Goal: Task Accomplishment & Management: Complete application form

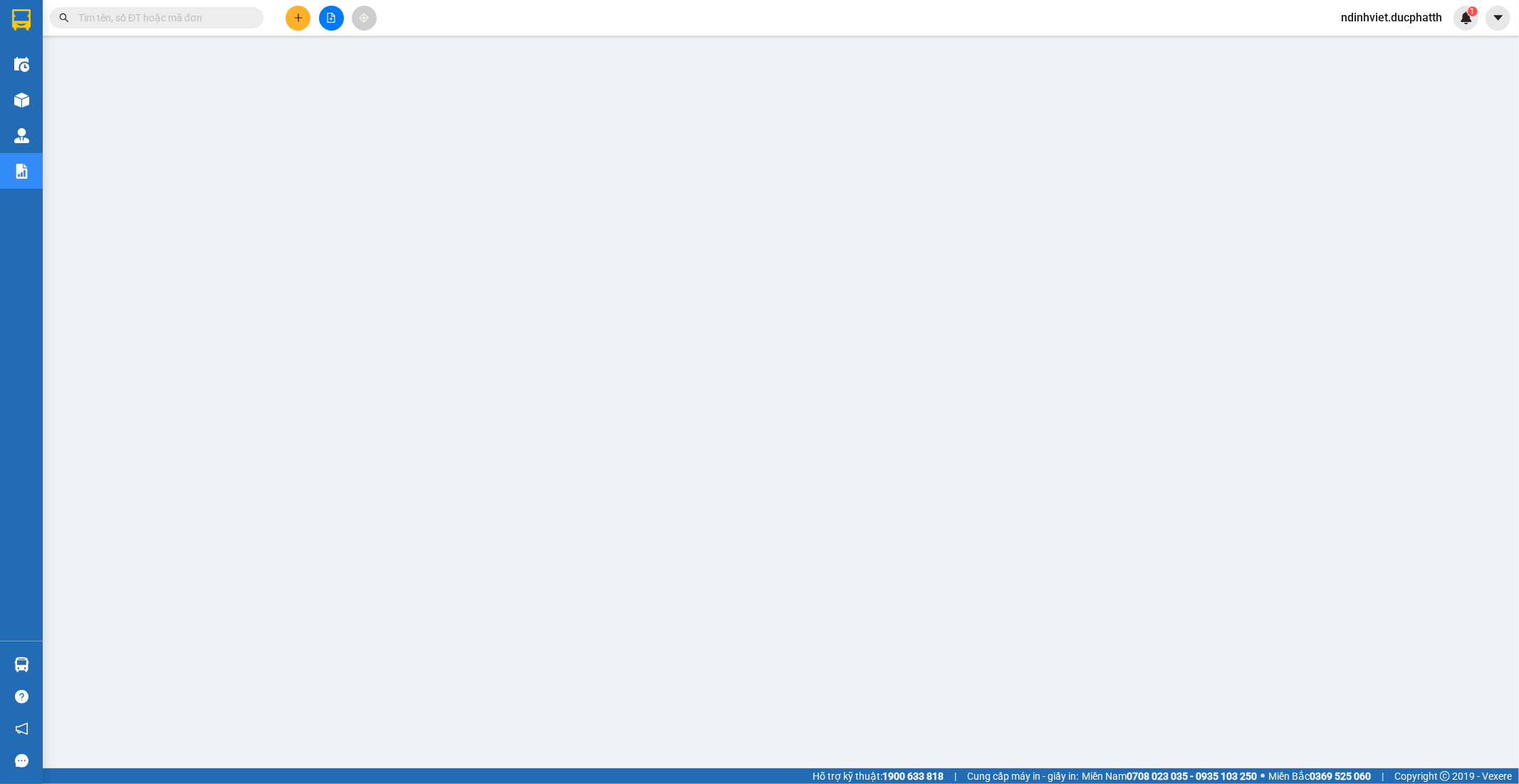
click at [187, 16] on input "text" at bounding box center [163, 17] width 169 height 15
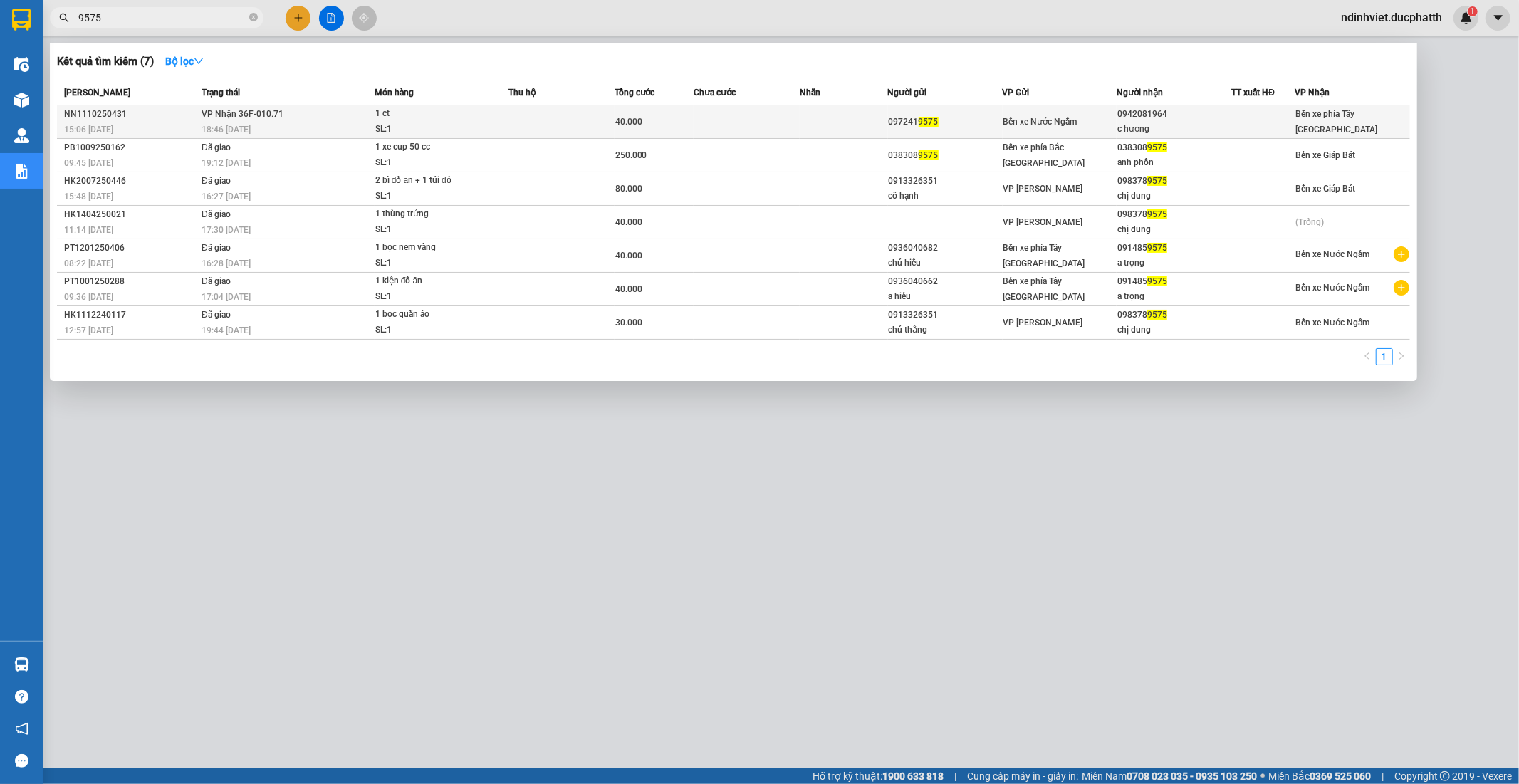
type input "9575"
click at [1018, 121] on span "Bến xe Nước Ngầm" at bounding box center [1040, 121] width 74 height 10
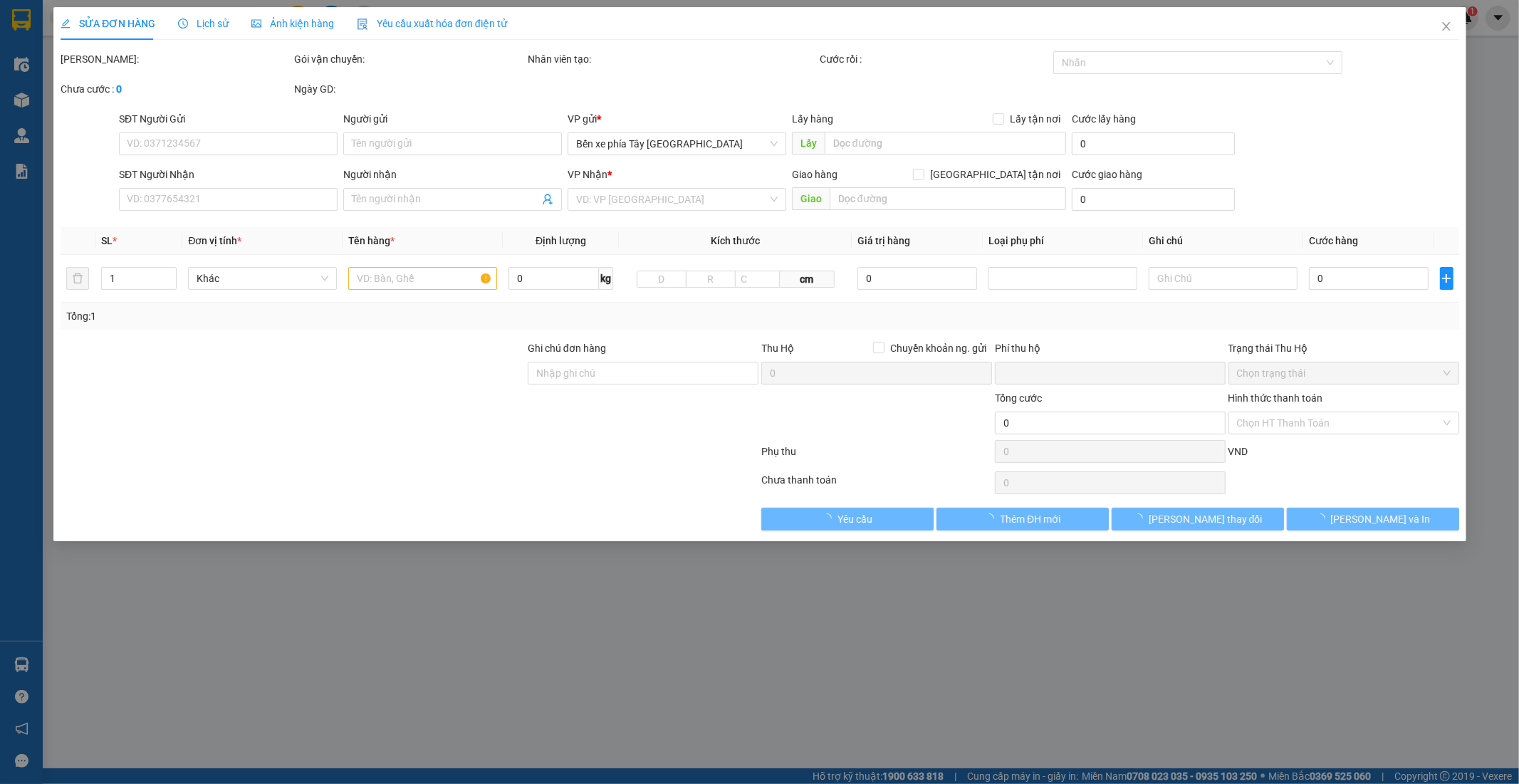
type input "0972419575"
type input "0942081964"
type input "c hương"
type input "0"
type input "40.000"
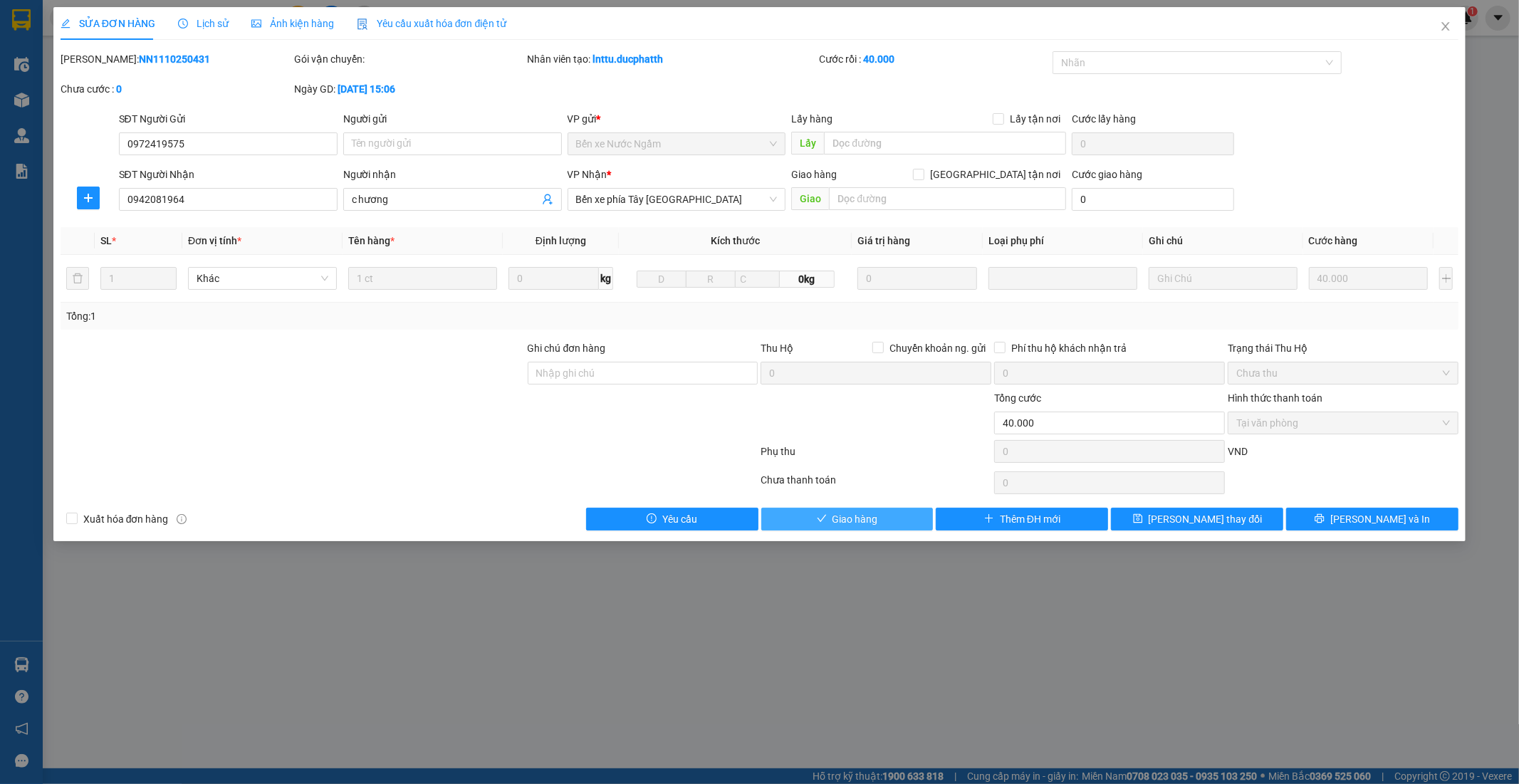
click at [845, 524] on span "Giao hàng" at bounding box center [856, 518] width 45 height 15
